Goal: Task Accomplishment & Management: Complete application form

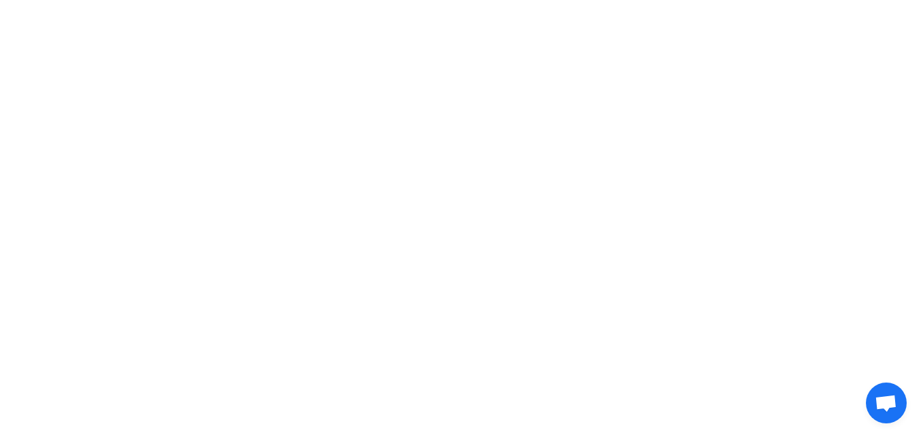
click at [505, 39] on html at bounding box center [461, 19] width 923 height 39
click at [545, 39] on html at bounding box center [461, 19] width 923 height 39
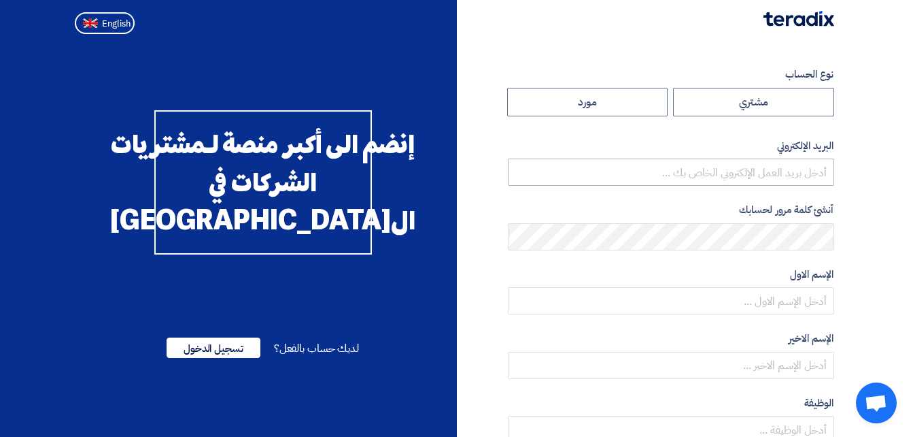
radio input "true"
type input "[PERSON_NAME][EMAIL_ADDRESS][DOMAIN_NAME]"
type input "مجموعة مصر للأسمنت"
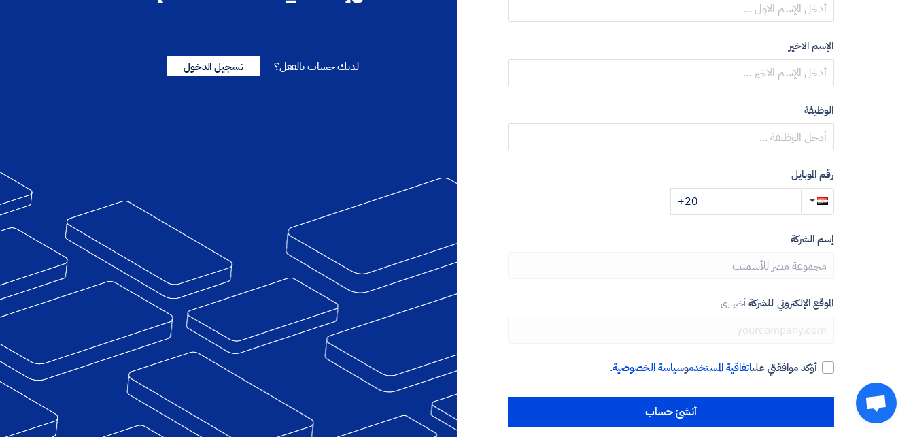
scroll to position [309, 0]
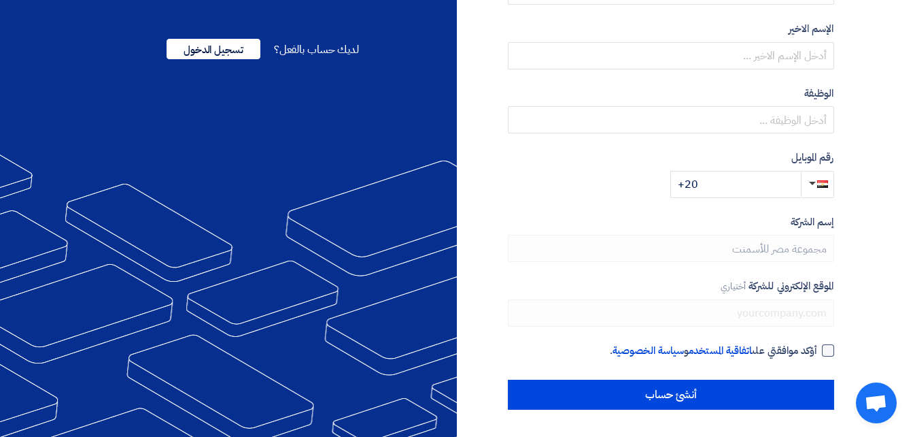
click at [830, 351] on div at bounding box center [828, 350] width 12 height 12
click at [818, 351] on input "أؤكد موافقتي على اتفاقية المستخدم و سياسة الخصوصية ." at bounding box center [655, 356] width 326 height 27
checkbox input "true"
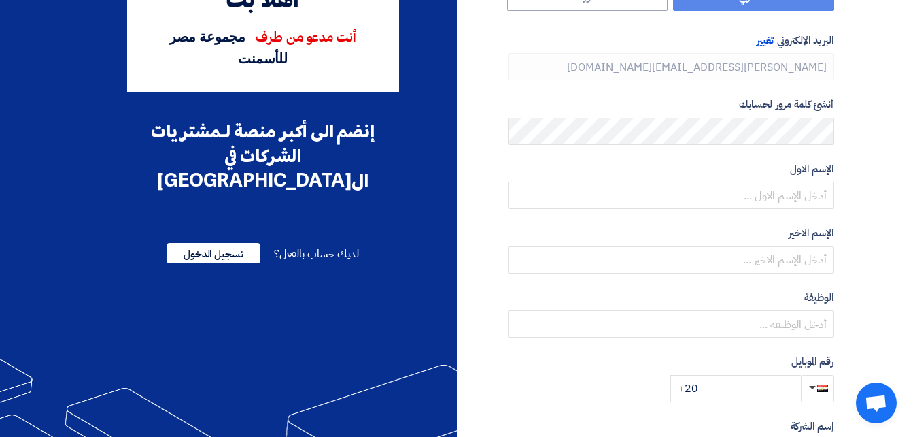
scroll to position [37, 0]
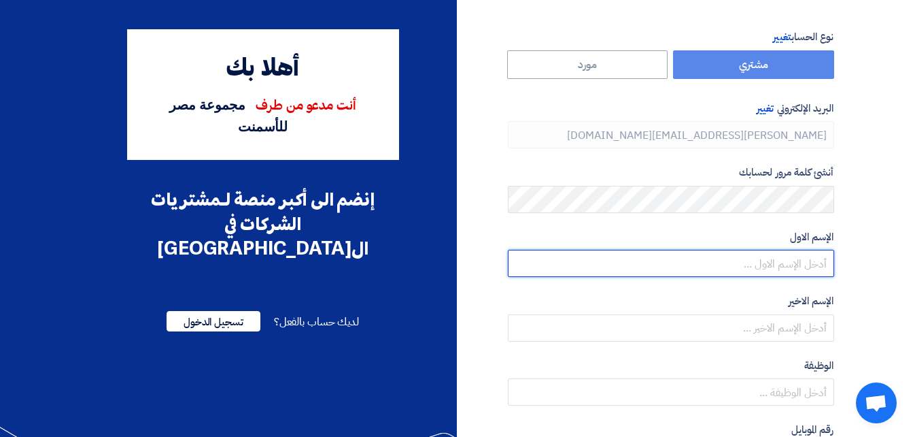
click at [802, 265] on input "text" at bounding box center [671, 263] width 326 height 27
type input "[PERSON_NAME]"
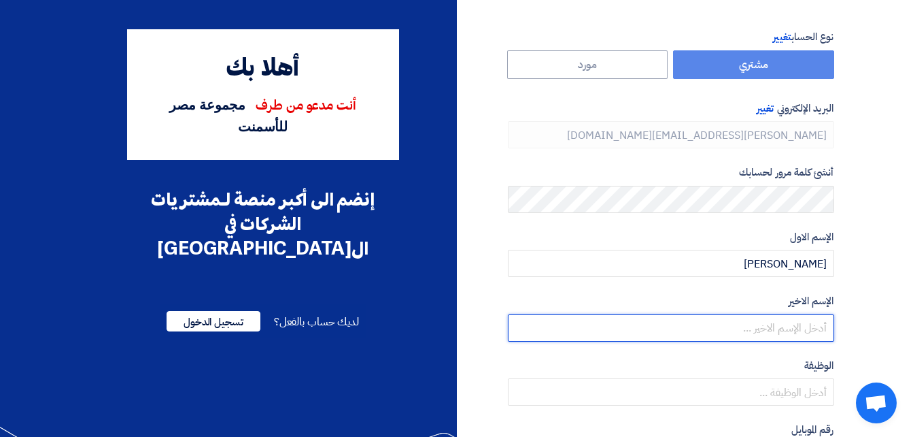
click at [786, 334] on input "text" at bounding box center [671, 327] width 326 height 27
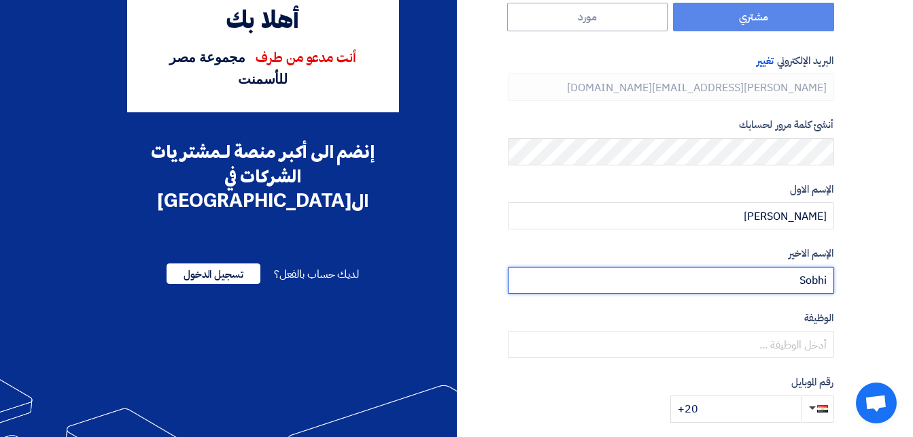
scroll to position [105, 0]
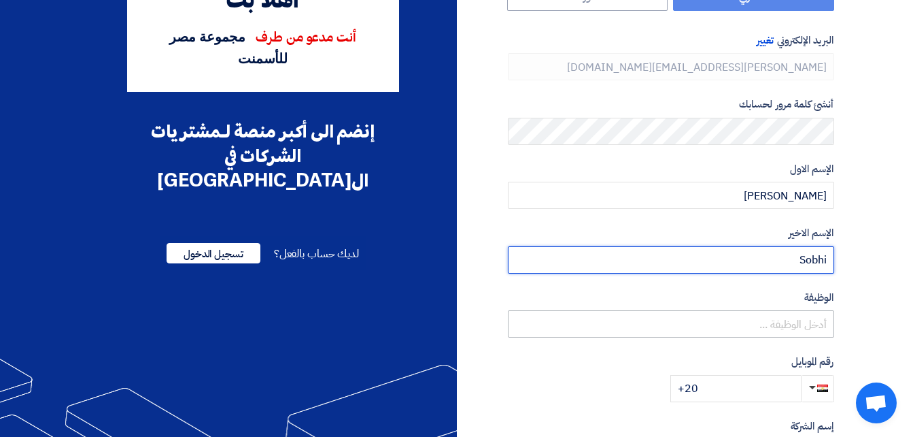
type input "Sobhi"
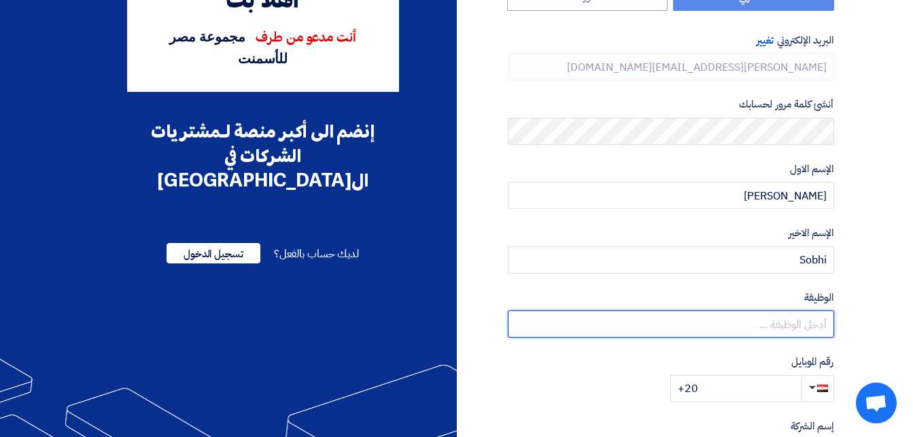
click at [782, 315] on input "text" at bounding box center [671, 323] width 326 height 27
type input "S"
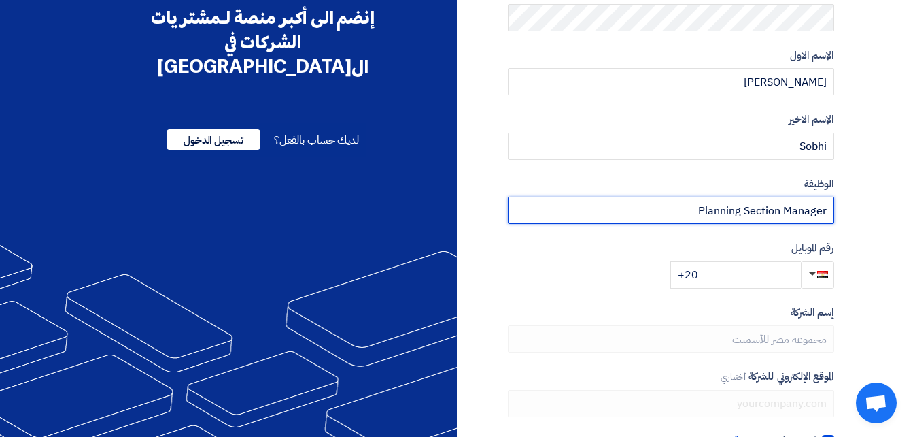
scroll to position [241, 0]
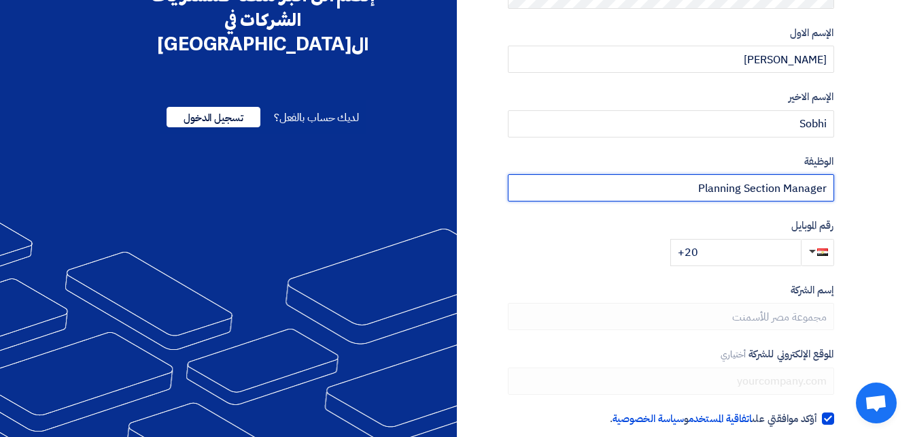
type input "Planning Section Manager"
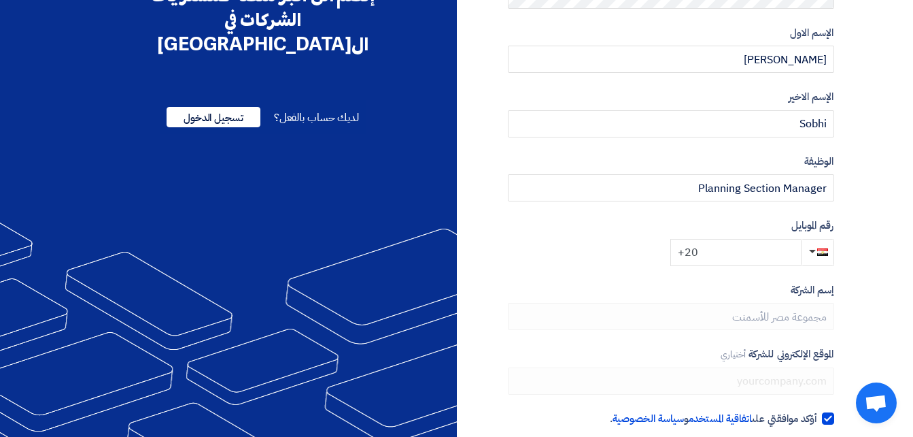
click at [734, 250] on input "+20" at bounding box center [736, 252] width 131 height 27
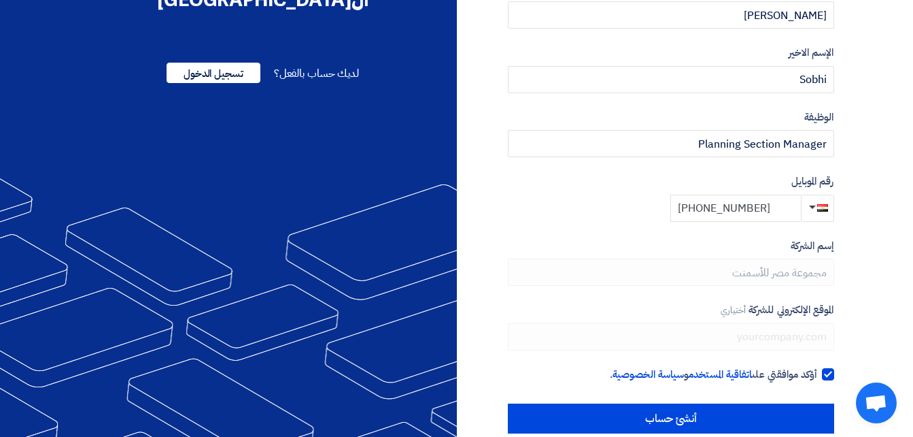
scroll to position [309, 0]
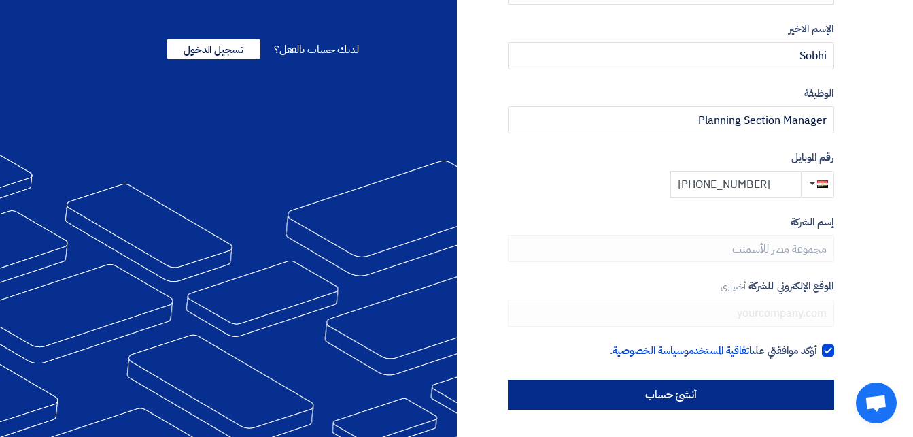
type input "[PHONE_NUMBER]"
click at [739, 398] on input "أنشئ حساب" at bounding box center [671, 394] width 326 height 30
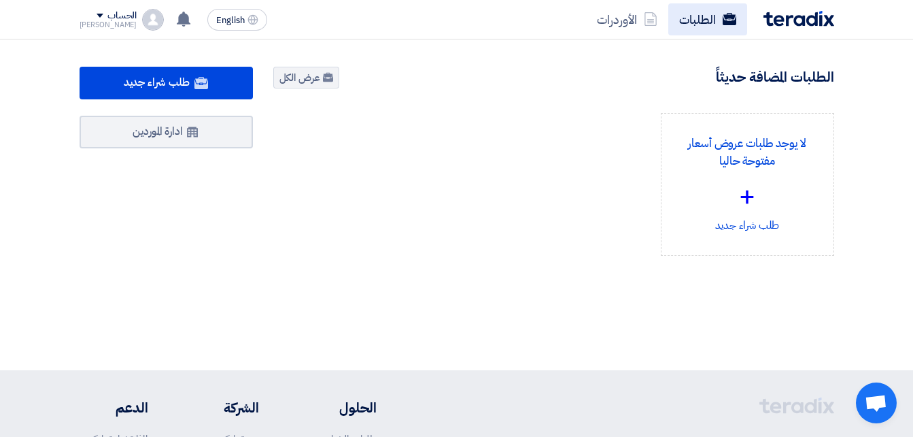
click at [705, 20] on link "الطلبات" at bounding box center [707, 19] width 79 height 32
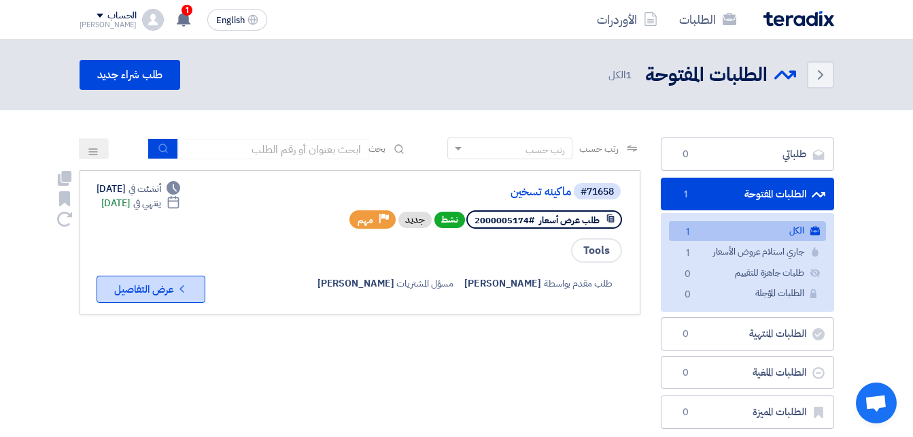
scroll to position [68, 0]
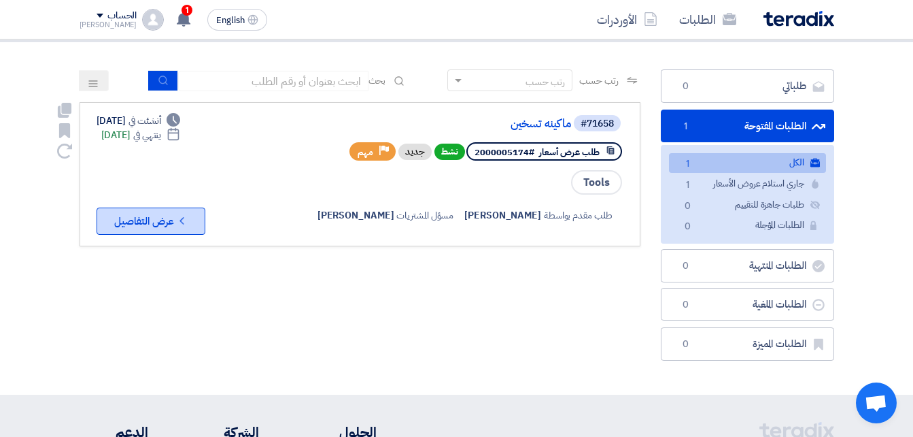
click at [175, 229] on button "Check details عرض التفاصيل" at bounding box center [151, 220] width 109 height 27
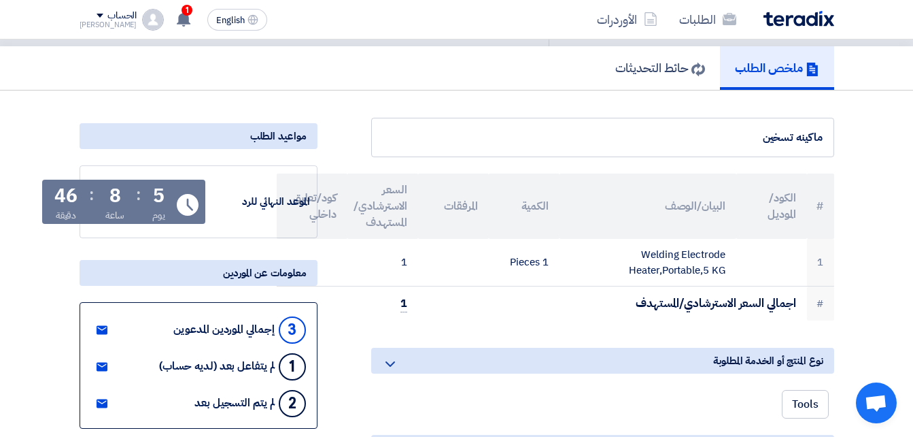
scroll to position [68, 0]
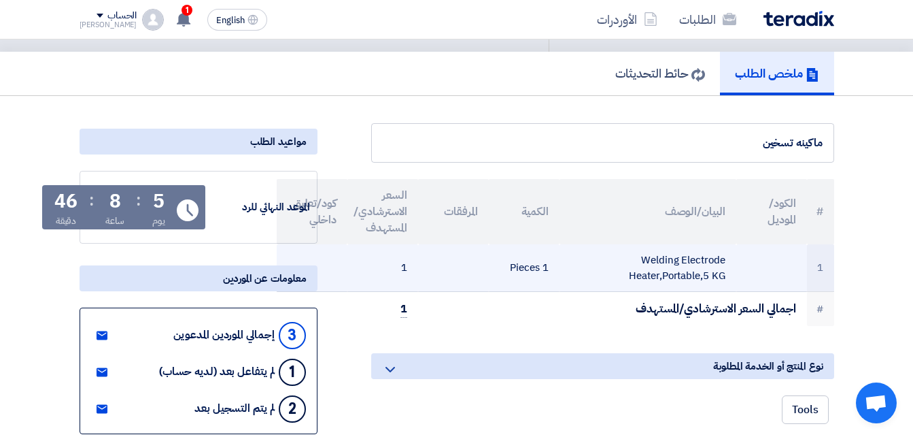
drag, startPoint x: 660, startPoint y: 254, endPoint x: 676, endPoint y: 288, distance: 37.4
click at [676, 288] on td "Welding Electrode Heater,Portable,5 KG" at bounding box center [648, 268] width 177 height 48
drag, startPoint x: 676, startPoint y: 288, endPoint x: 641, endPoint y: 265, distance: 42.2
click at [648, 267] on td "Welding Electrode Heater,Portable,5 KG" at bounding box center [648, 268] width 177 height 48
drag, startPoint x: 639, startPoint y: 258, endPoint x: 753, endPoint y: 280, distance: 115.8
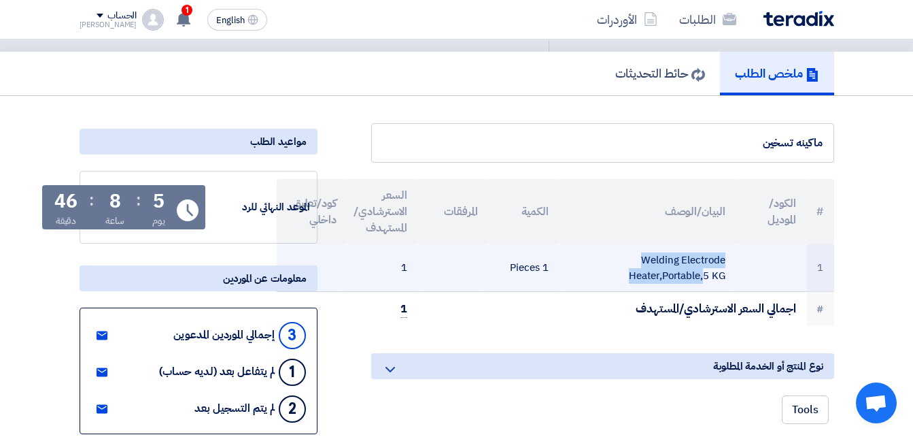
click at [753, 280] on tr "1 Welding Electrode Heater,Portable,5 KG 1 Pieces 1" at bounding box center [556, 268] width 558 height 48
drag, startPoint x: 753, startPoint y: 280, endPoint x: 726, endPoint y: 277, distance: 26.7
click at [726, 277] on td "Welding Electrode Heater,Portable,5 KG" at bounding box center [648, 268] width 177 height 48
drag, startPoint x: 726, startPoint y: 275, endPoint x: 372, endPoint y: 258, distance: 354.7
click at [372, 258] on tr "1 Welding Electrode Heater,Portable,5 KG 1 Pieces 1" at bounding box center [556, 268] width 558 height 48
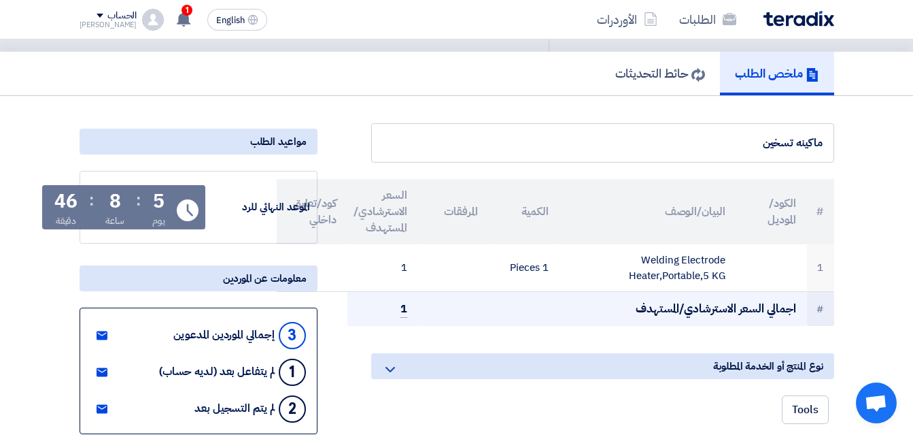
drag, startPoint x: 372, startPoint y: 258, endPoint x: 507, endPoint y: 324, distance: 150.5
click at [507, 324] on td "اجمالي السعر الاسترشادي/المستهدف" at bounding box center [612, 309] width 389 height 34
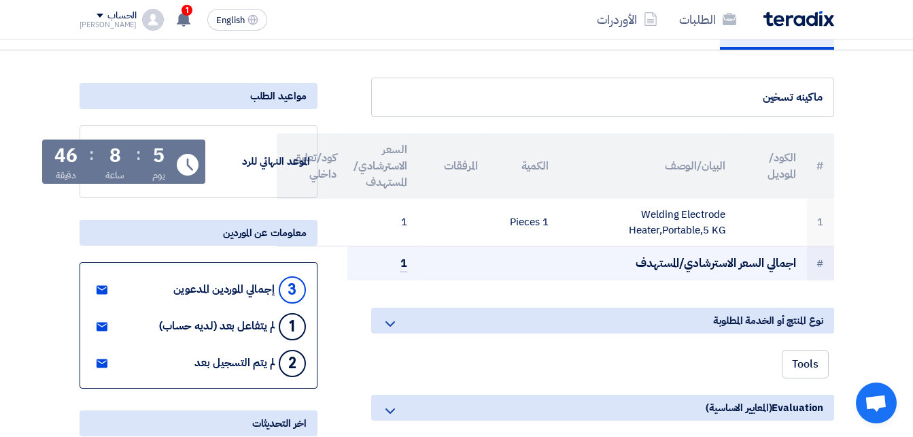
scroll to position [136, 0]
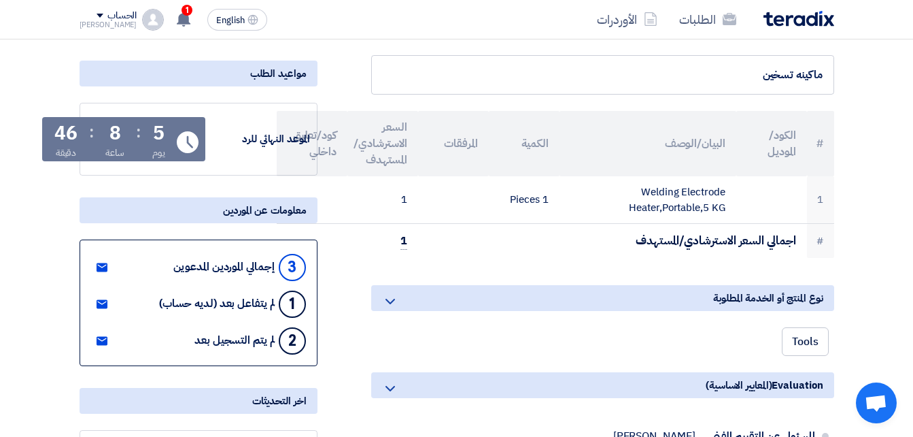
click at [393, 302] on icon at bounding box center [390, 301] width 16 height 16
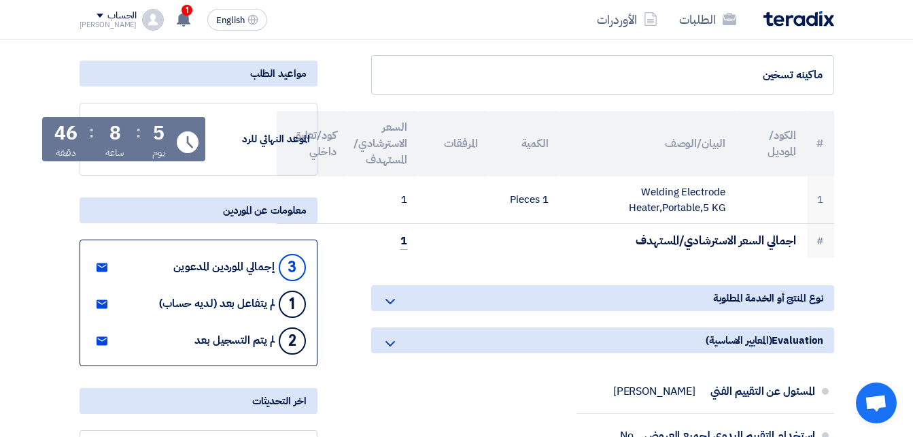
click at [393, 302] on icon at bounding box center [390, 301] width 16 height 16
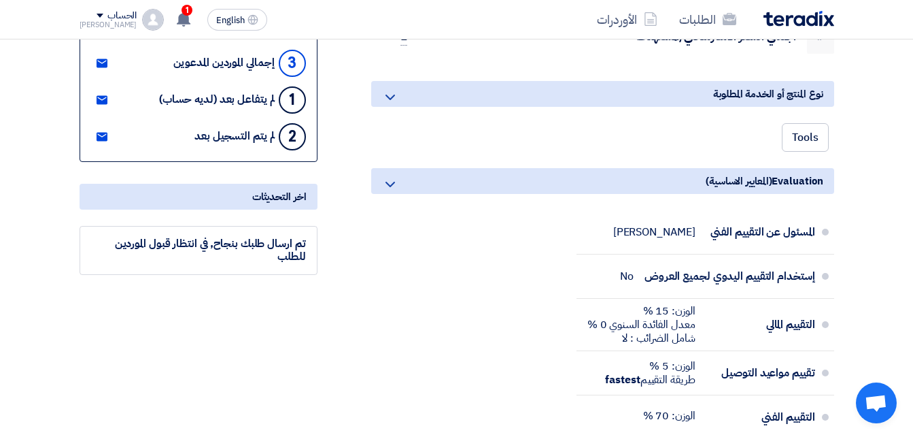
scroll to position [408, 0]
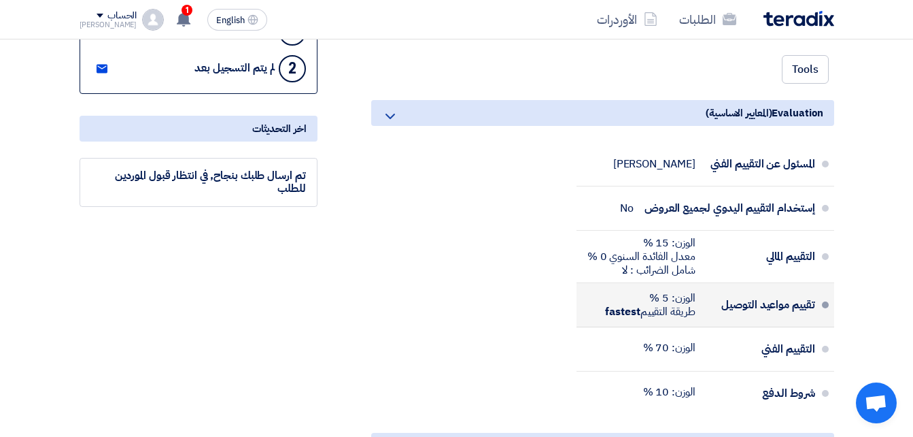
drag, startPoint x: 600, startPoint y: 147, endPoint x: 625, endPoint y: 308, distance: 163.1
click at [625, 308] on ul "المسئول عن التقييم الفني [PERSON_NAME] إستخدام التقييم اليدوي لجميع العروض No ا…" at bounding box center [706, 278] width 258 height 273
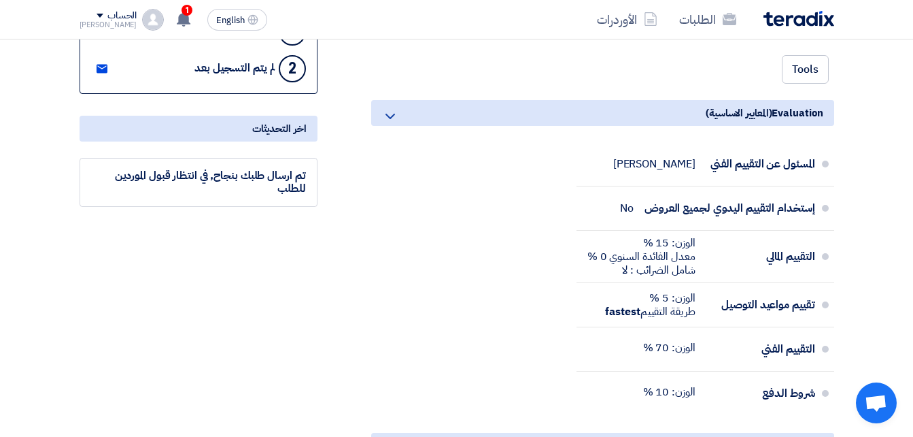
click at [488, 244] on div "المسئول عن التقييم الفني [PERSON_NAME] إستخدام التقييم اليدوي لجميع العروض No ا…" at bounding box center [602, 281] width 463 height 279
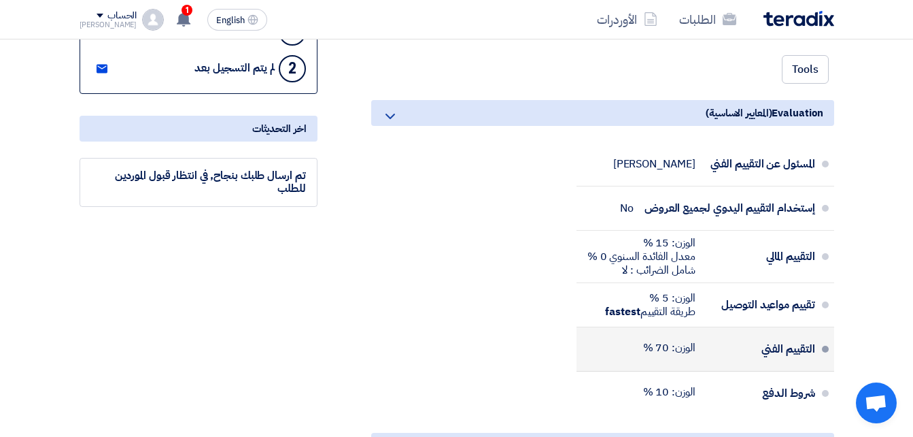
drag, startPoint x: 594, startPoint y: 137, endPoint x: 630, endPoint y: 328, distance: 195.1
click at [630, 327] on div "Evaluation (المعايير الاساسية) المسئول عن التقييم الفني [PERSON_NAME] إستخدام ا…" at bounding box center [602, 261] width 463 height 322
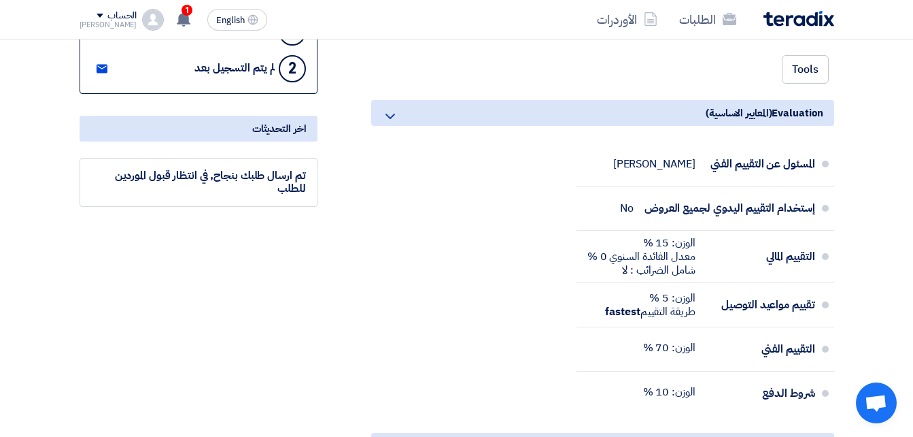
drag, startPoint x: 630, startPoint y: 328, endPoint x: 443, endPoint y: 286, distance: 191.7
click at [443, 288] on div "المسئول عن التقييم الفني [PERSON_NAME] إستخدام التقييم اليدوي لجميع العروض No ا…" at bounding box center [602, 281] width 463 height 279
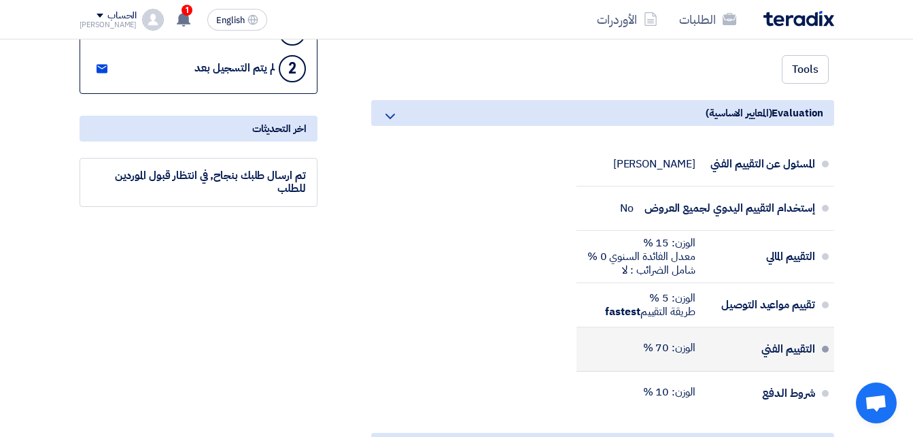
drag, startPoint x: 612, startPoint y: 142, endPoint x: 645, endPoint y: 335, distance: 195.2
click at [645, 335] on ul "المسئول عن التقييم الفني [PERSON_NAME] إستخدام التقييم اليدوي لجميع العروض No ا…" at bounding box center [706, 278] width 258 height 273
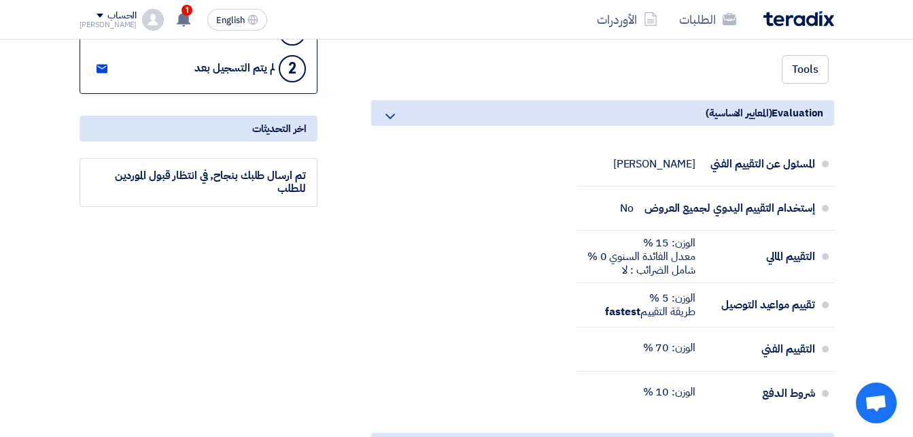
click at [477, 233] on div "المسئول عن التقييم الفني [PERSON_NAME] إستخدام التقييم اليدوي لجميع العروض No ا…" at bounding box center [602, 281] width 463 height 279
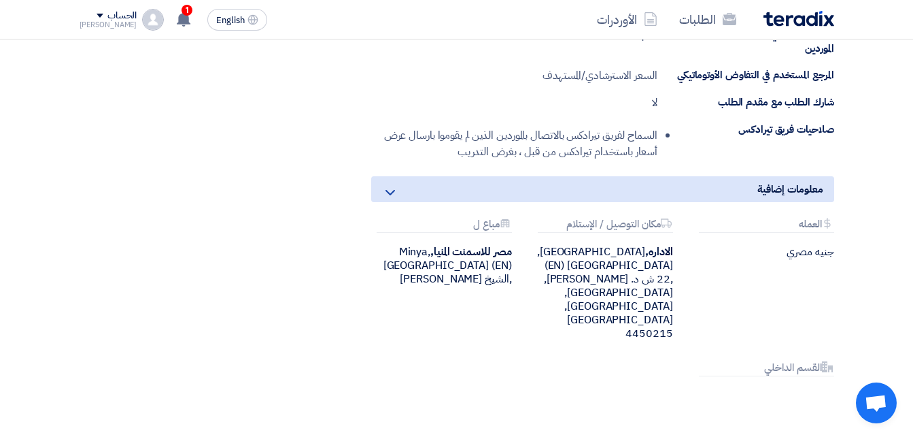
scroll to position [952, 0]
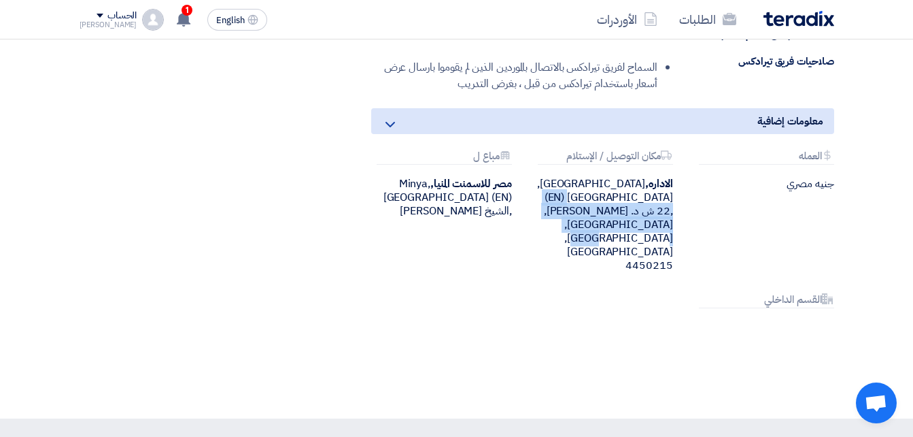
drag, startPoint x: 544, startPoint y: 182, endPoint x: 625, endPoint y: 235, distance: 96.8
click at [625, 235] on div "Attachments العمله جنيه مصري Attachments مكان التوصيل / الإستلام الاداره, [GEOG…" at bounding box center [603, 246] width 484 height 192
drag, startPoint x: 625, startPoint y: 235, endPoint x: 477, endPoint y: 241, distance: 148.4
click at [471, 234] on div "Attachments العمله جنيه مصري Attachments مكان التوصيل / الإستلام الاداره, [GEOG…" at bounding box center [603, 246] width 484 height 192
click at [388, 122] on icon at bounding box center [390, 124] width 16 height 16
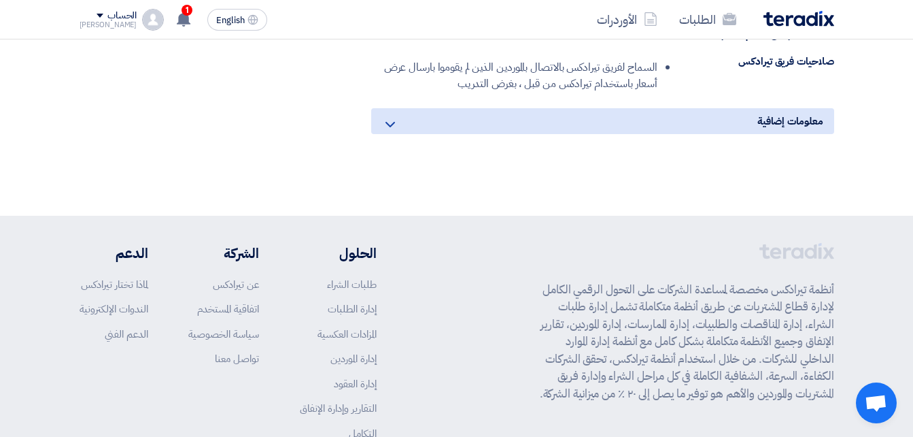
click at [388, 122] on icon at bounding box center [390, 124] width 16 height 16
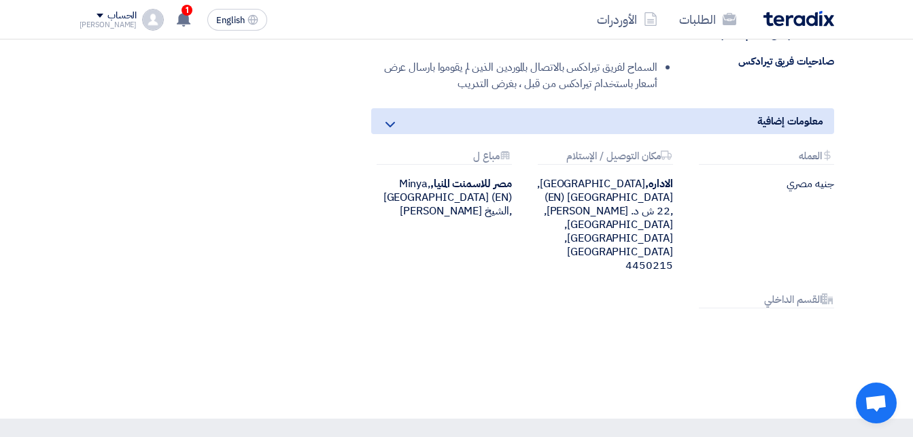
drag, startPoint x: 875, startPoint y: 275, endPoint x: 695, endPoint y: 190, distance: 198.9
drag, startPoint x: 695, startPoint y: 190, endPoint x: 576, endPoint y: 275, distance: 146.6
click at [576, 275] on div "Attachments العمله جنيه مصري Attachments مكان التوصيل / الإستلام الاداره, [GEOG…" at bounding box center [603, 246] width 484 height 192
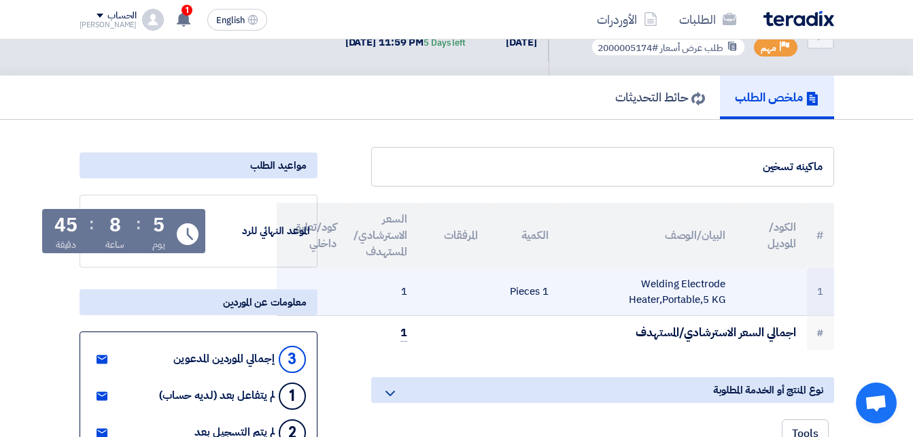
scroll to position [68, 0]
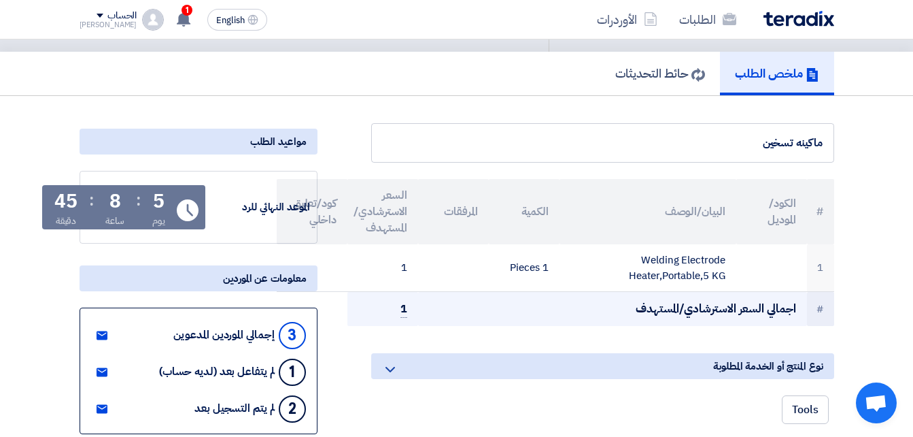
click at [696, 313] on td "اجمالي السعر الاسترشادي/المستهدف" at bounding box center [612, 309] width 389 height 34
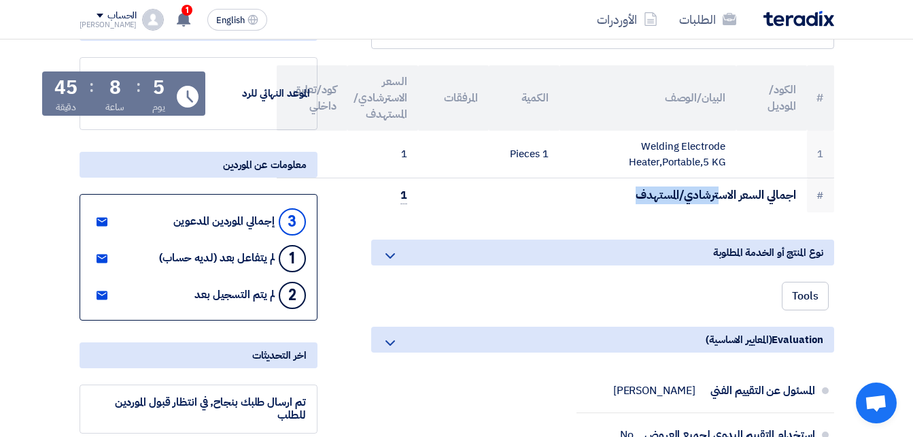
scroll to position [204, 0]
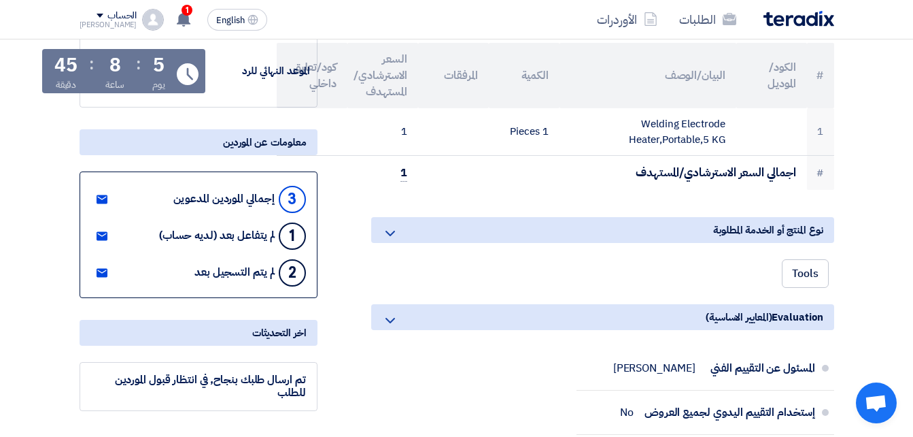
click at [290, 240] on div "1" at bounding box center [292, 235] width 27 height 27
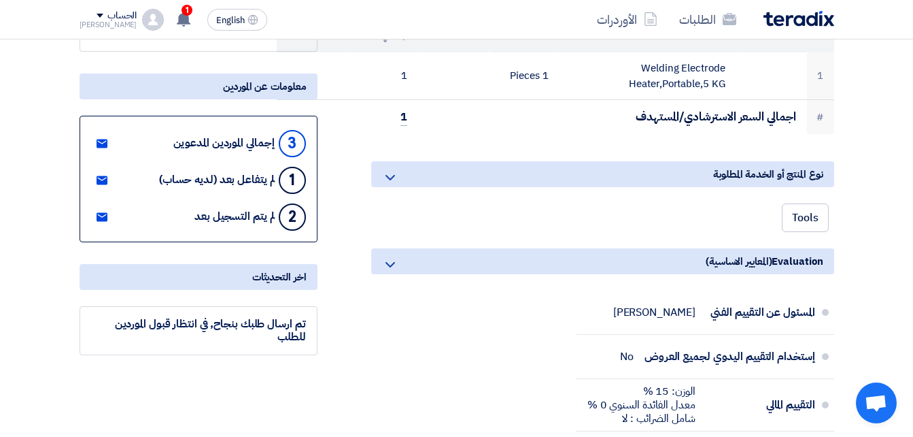
scroll to position [340, 0]
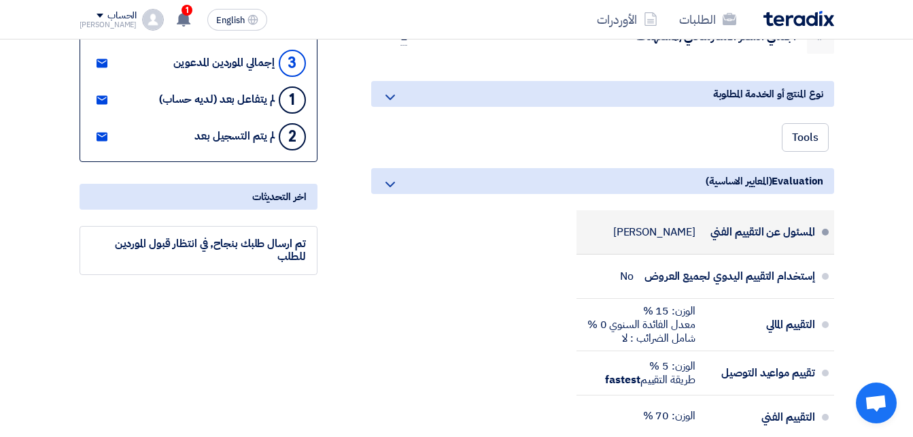
drag, startPoint x: 598, startPoint y: 373, endPoint x: 603, endPoint y: 229, distance: 143.5
click at [603, 229] on ul "المسئول عن التقييم الفني [PERSON_NAME] إستخدام التقييم اليدوي لجميع العروض No ا…" at bounding box center [706, 346] width 258 height 273
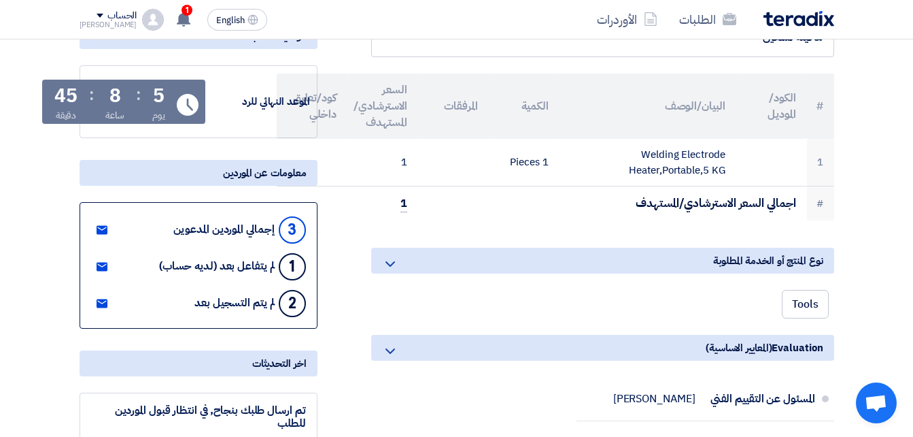
scroll to position [0, 0]
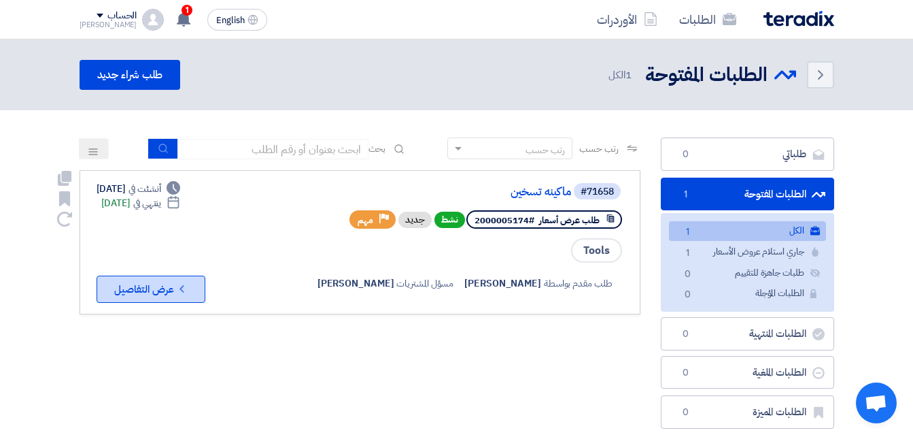
click at [187, 293] on icon "Check details" at bounding box center [181, 288] width 13 height 13
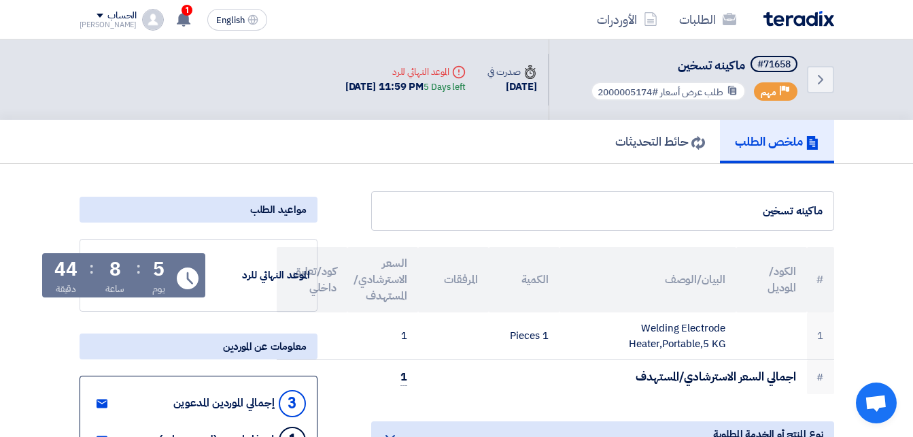
click at [475, 217] on div "ماكينه تسخين" at bounding box center [603, 211] width 440 height 16
click at [723, 208] on div "ماكينه تسخين" at bounding box center [603, 211] width 440 height 16
